Goal: Task Accomplishment & Management: Complete application form

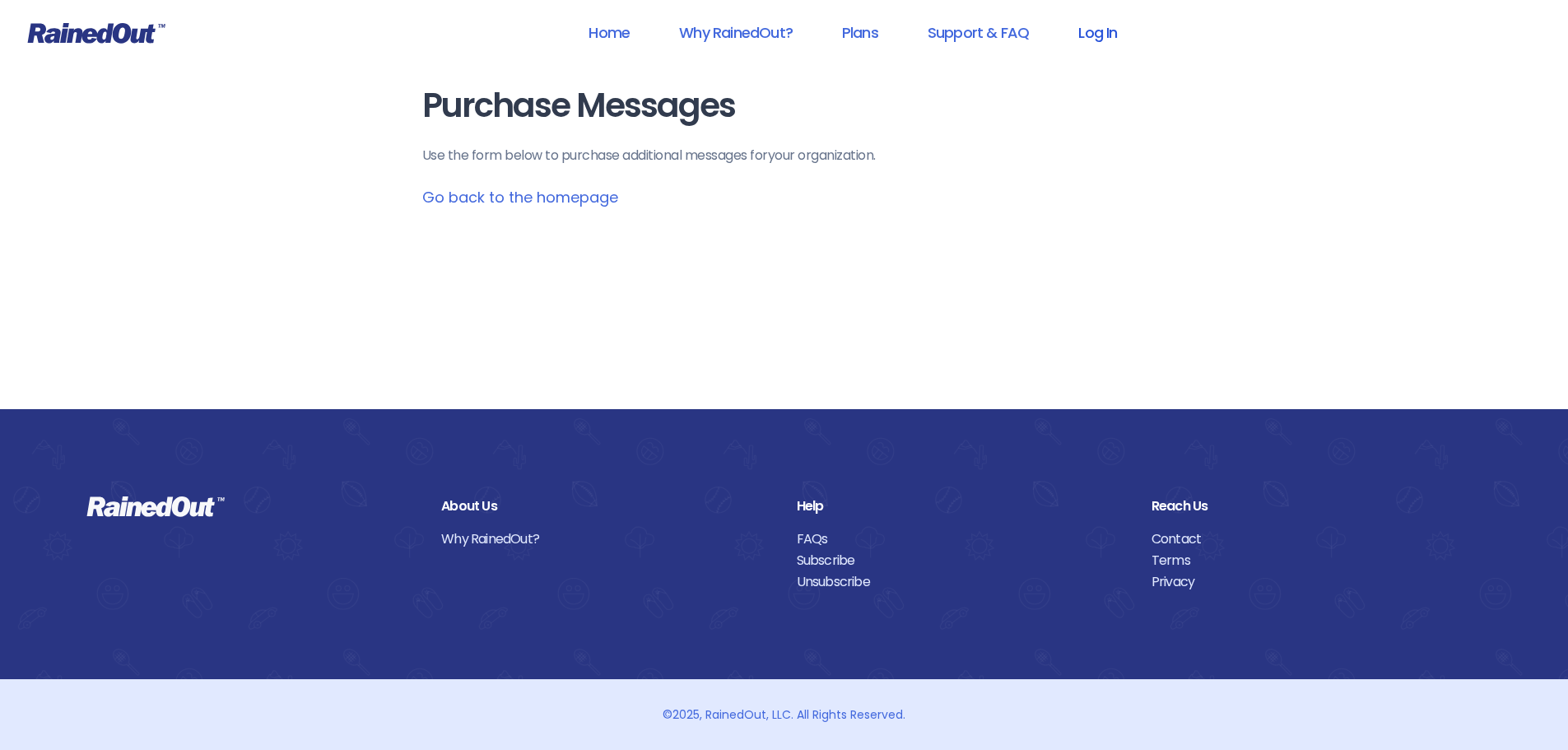
click at [1103, 30] on link "Log In" at bounding box center [1098, 33] width 81 height 37
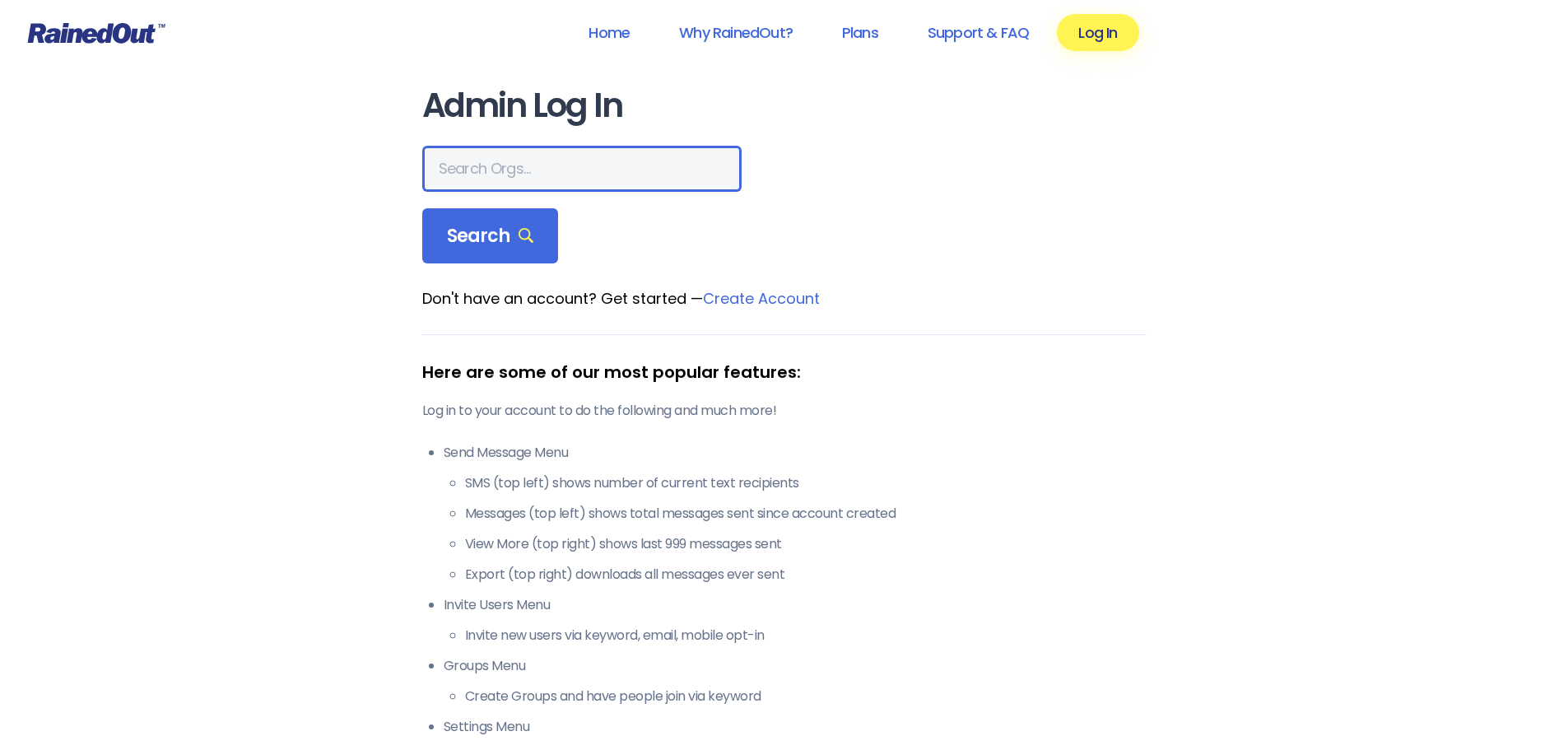
click at [466, 148] on input "text" at bounding box center [582, 169] width 320 height 46
type input "the heights g"
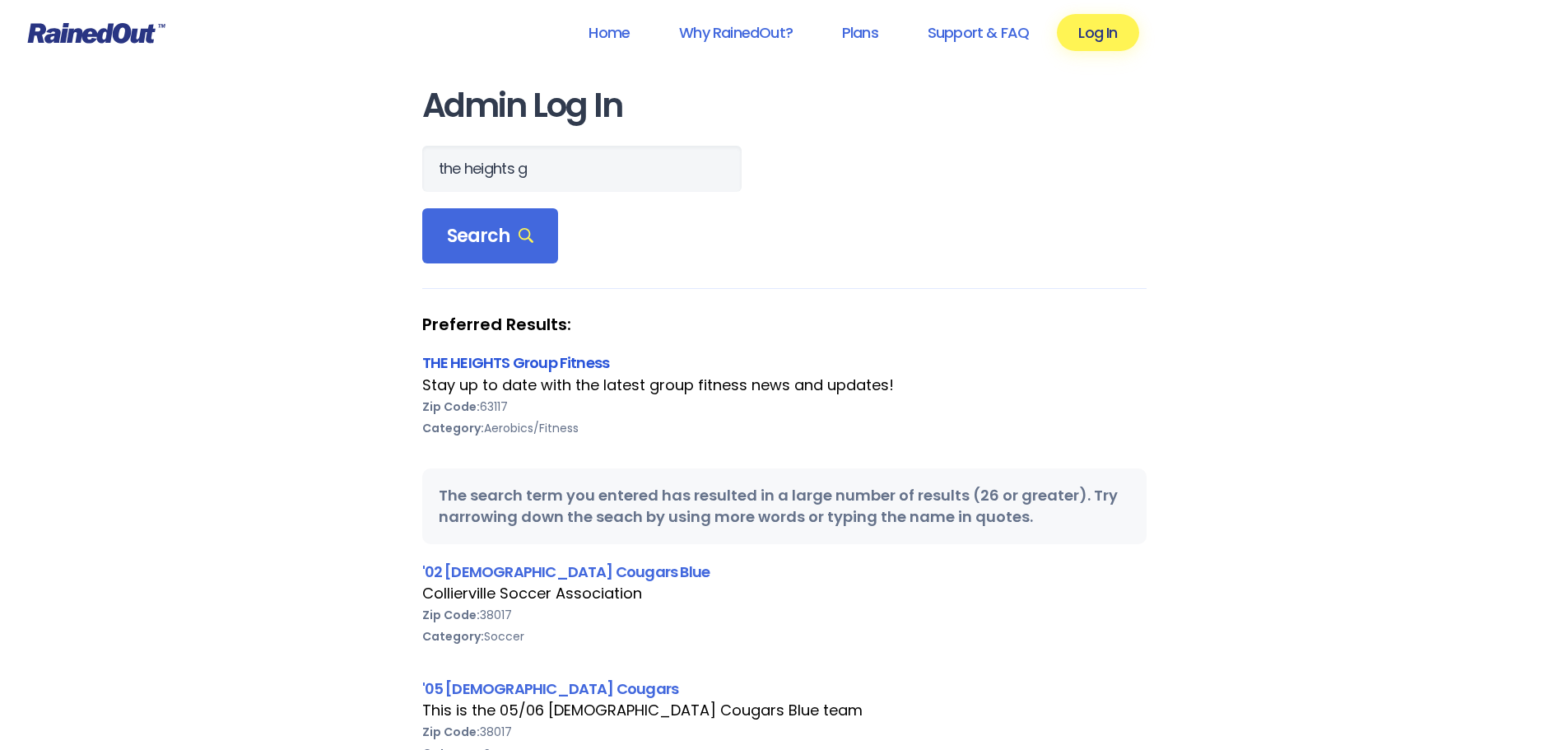
drag, startPoint x: 504, startPoint y: 379, endPoint x: 490, endPoint y: 360, distance: 23.6
click at [493, 368] on div "THE HEIGHTS Group Fitness Stay up to date with the latest group fitness news an…" at bounding box center [784, 405] width 724 height 108
click at [490, 360] on link "THE HEIGHTS Group Fitness" at bounding box center [516, 362] width 187 height 20
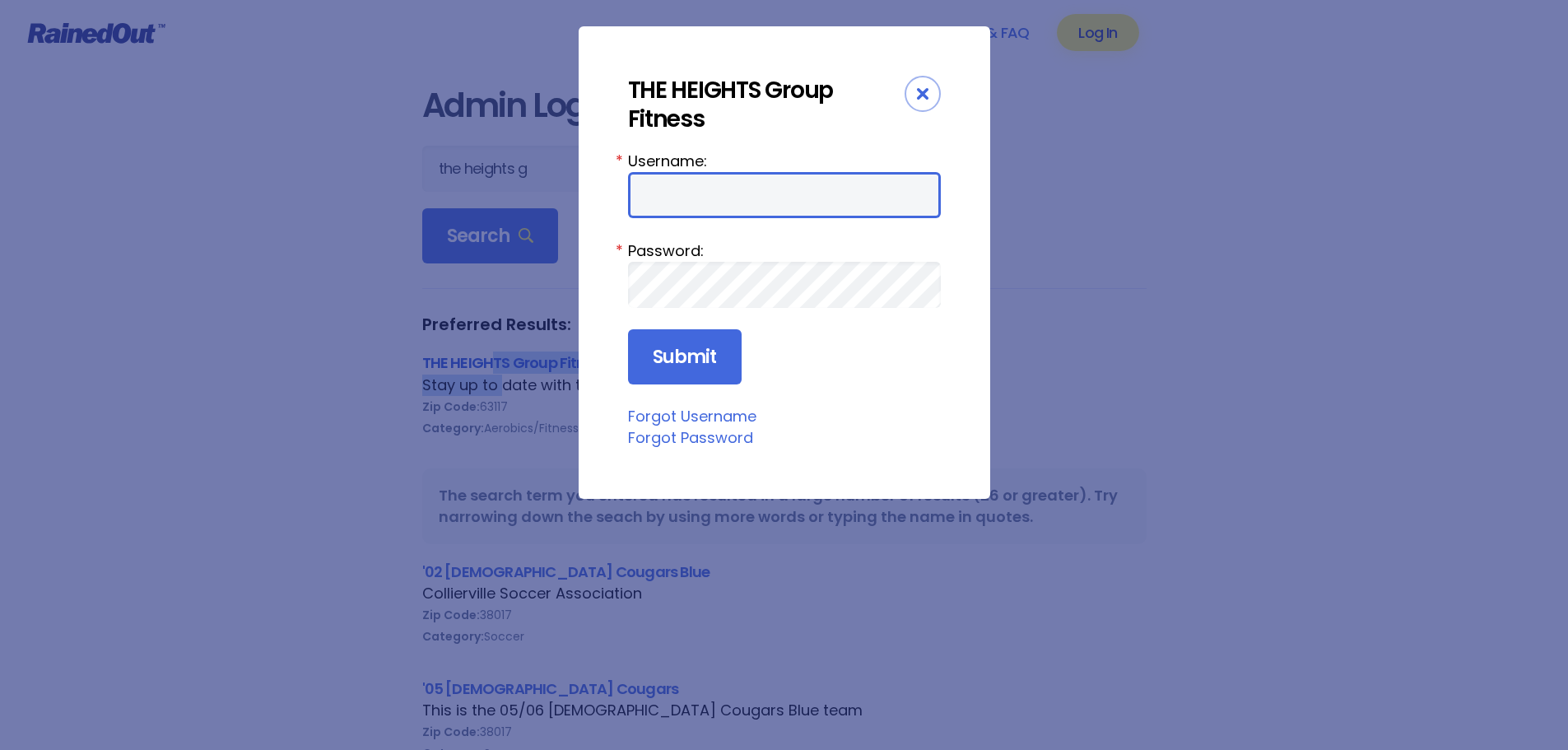
type input "jturek"
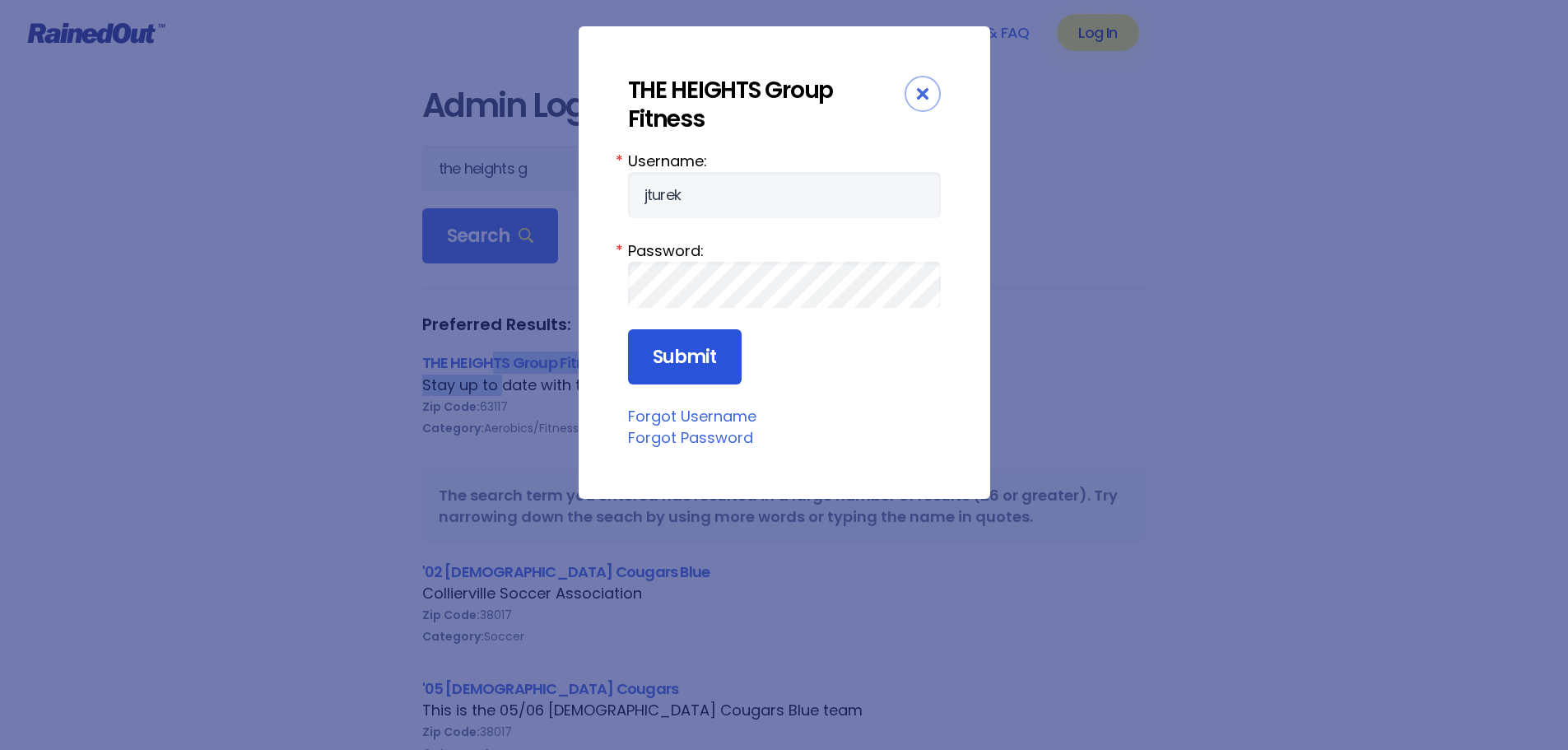
click at [671, 367] on input "Submit" at bounding box center [685, 357] width 114 height 56
